Goal: Task Accomplishment & Management: Use online tool/utility

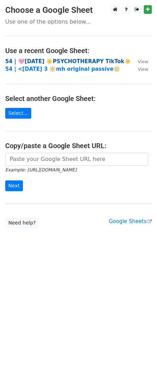
click at [57, 61] on strong "54 | 🩷[DATE] ☀️PSYCHOTHERAPY TikTok☀️" at bounding box center [68, 61] width 126 height 6
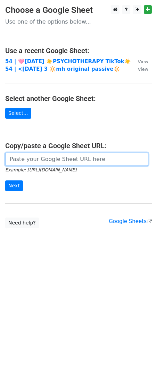
click at [51, 162] on input "url" at bounding box center [76, 159] width 143 height 13
paste input "[URL][DOMAIN_NAME]"
type input "https://docs.google.com/spreadsheets/d/1W0lkWSDBGV-olBgt_EBnJr9EiyQcmOWRiC02Vt6…"
click at [5, 181] on input "Next" at bounding box center [14, 186] width 18 height 11
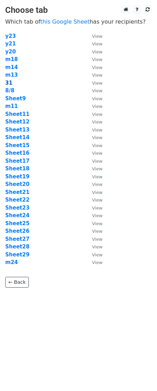
click at [5, 81] on strong "31" at bounding box center [8, 83] width 7 height 6
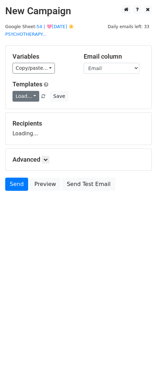
click at [23, 93] on link "Load..." at bounding box center [25, 96] width 27 height 11
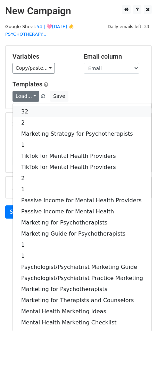
click at [35, 111] on link "32" at bounding box center [82, 111] width 139 height 11
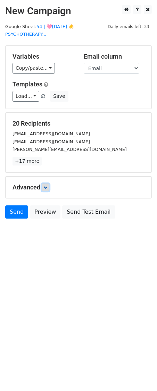
click at [47, 186] on icon at bounding box center [45, 187] width 4 height 4
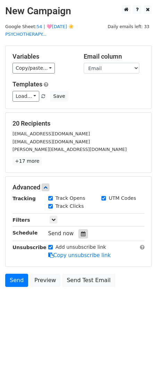
click at [81, 234] on icon at bounding box center [83, 234] width 5 height 5
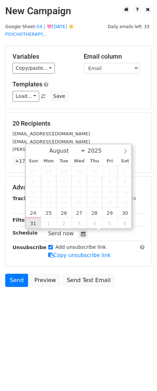
type input "2025-08-31 12:00"
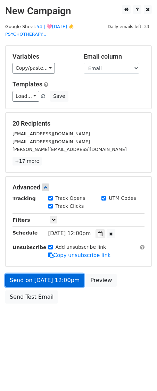
click at [43, 285] on link "Send on Aug 31 at 12:00pm" at bounding box center [44, 280] width 79 height 13
click at [30, 274] on link "Send on Aug 31 at 12:00pm" at bounding box center [44, 280] width 79 height 13
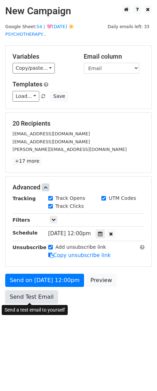
click at [39, 299] on link "Send Test Email" at bounding box center [31, 297] width 53 height 13
